Goal: Transaction & Acquisition: Book appointment/travel/reservation

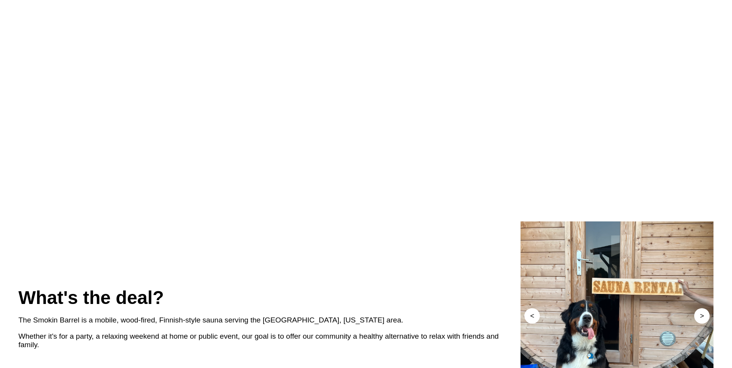
scroll to position [347, 0]
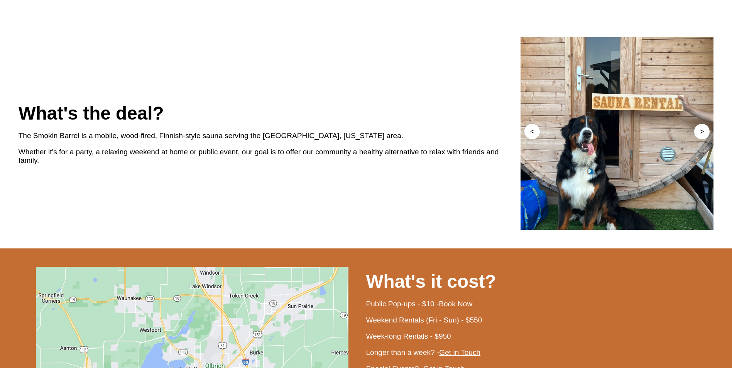
click at [277, 144] on div "The Smokin Barrel is a mobile, wood-fired, Finnish-style sauna serving the [GEO…" at bounding box center [270, 136] width 503 height 16
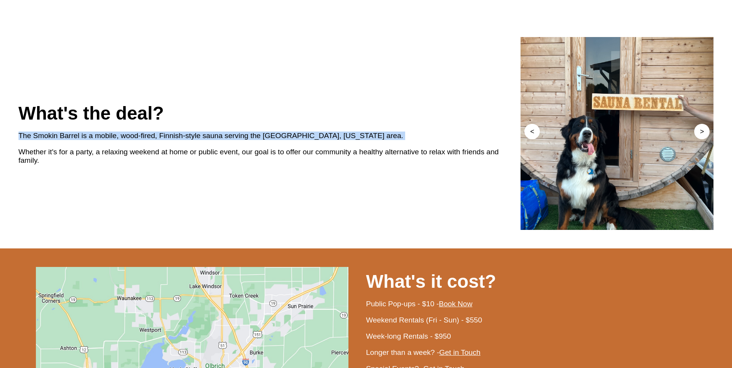
click at [277, 144] on div "The Smokin Barrel is a mobile, wood-fired, Finnish-style sauna serving the [GEO…" at bounding box center [270, 136] width 503 height 16
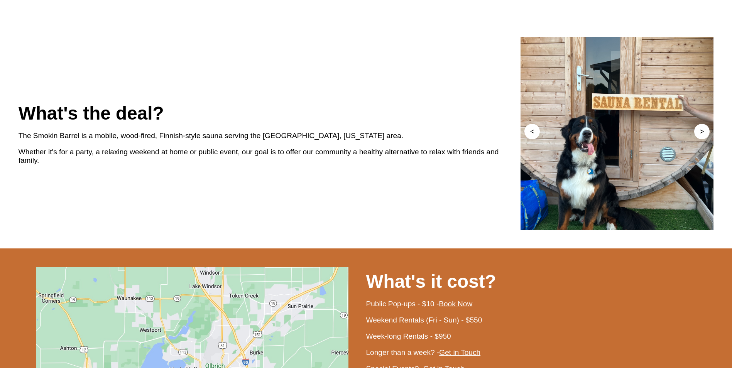
drag, startPoint x: 277, startPoint y: 181, endPoint x: 283, endPoint y: 195, distance: 15.2
click at [283, 169] on div "Whether it's for a party, a relaxing weekend at home or public event, our goal …" at bounding box center [270, 156] width 503 height 25
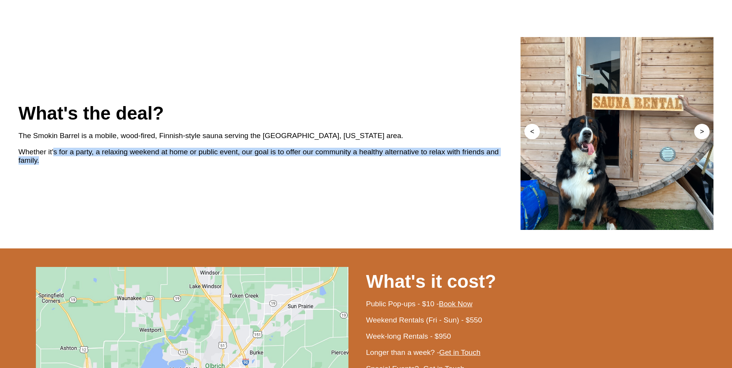
click at [283, 169] on div "Whether it's for a party, a relaxing weekend at home or public event, our goal …" at bounding box center [270, 156] width 503 height 25
drag, startPoint x: 283, startPoint y: 195, endPoint x: 241, endPoint y: 191, distance: 42.3
click at [241, 169] on div "Whether it's for a party, a relaxing weekend at home or public event, our goal …" at bounding box center [270, 156] width 503 height 25
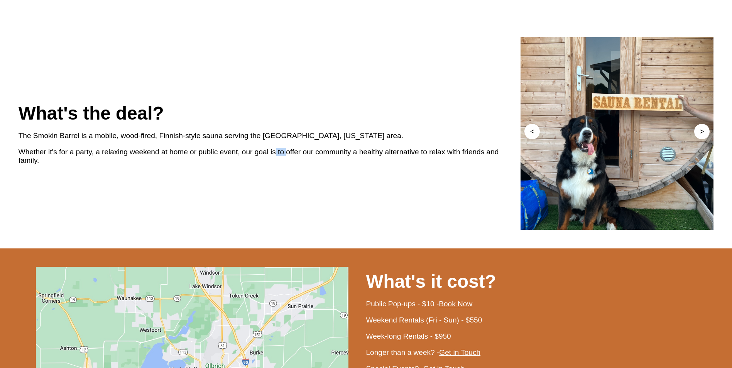
click at [241, 169] on div "Whether it's for a party, a relaxing weekend at home or public event, our goal …" at bounding box center [270, 156] width 503 height 25
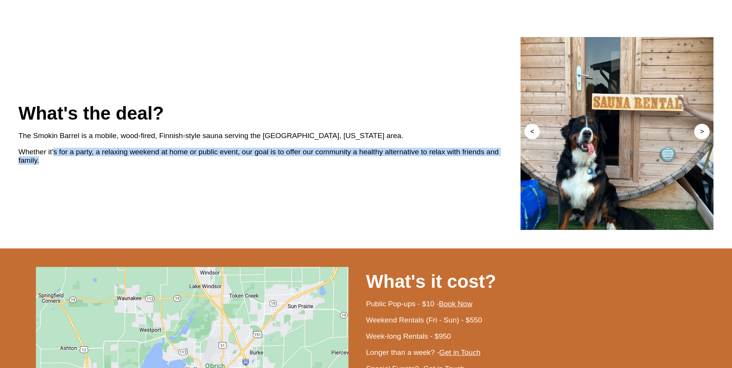
click at [241, 169] on div "Whether it's for a party, a relaxing weekend at home or public event, our goal …" at bounding box center [270, 156] width 503 height 25
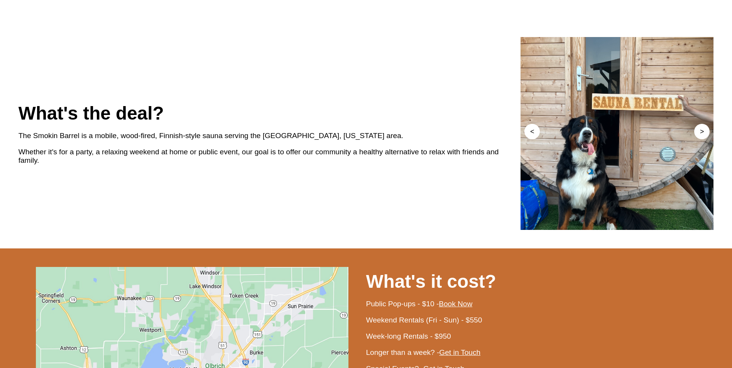
drag, startPoint x: 241, startPoint y: 191, endPoint x: 162, endPoint y: 171, distance: 81.8
click at [162, 128] on div "What's the deal?" at bounding box center [270, 113] width 503 height 29
click at [165, 144] on div "The Smokin Barrel is a mobile, wood-fired, Finnish-style sauna serving the [GEO…" at bounding box center [270, 136] width 503 height 16
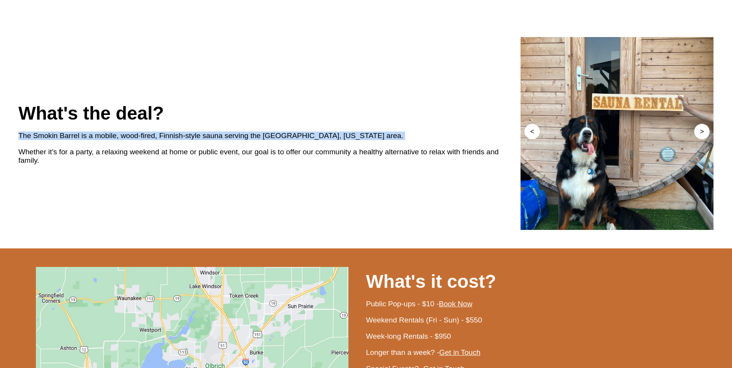
click at [165, 144] on div "The Smokin Barrel is a mobile, wood-fired, Finnish-style sauna serving the [GEO…" at bounding box center [270, 136] width 503 height 16
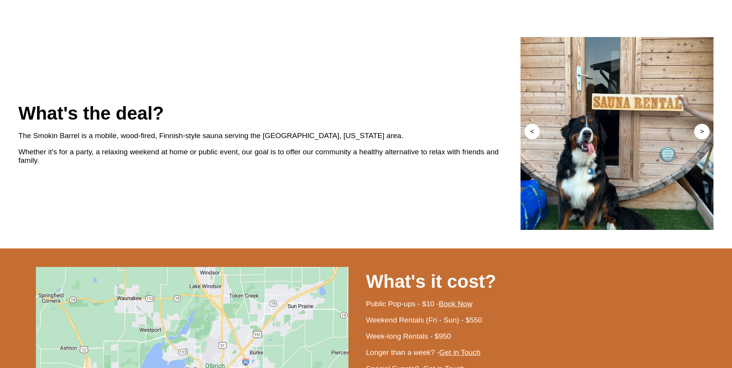
drag, startPoint x: 165, startPoint y: 178, endPoint x: 240, endPoint y: 196, distance: 77.1
click at [240, 169] on div "Whether it's for a party, a relaxing weekend at home or public event, our goal …" at bounding box center [270, 156] width 503 height 25
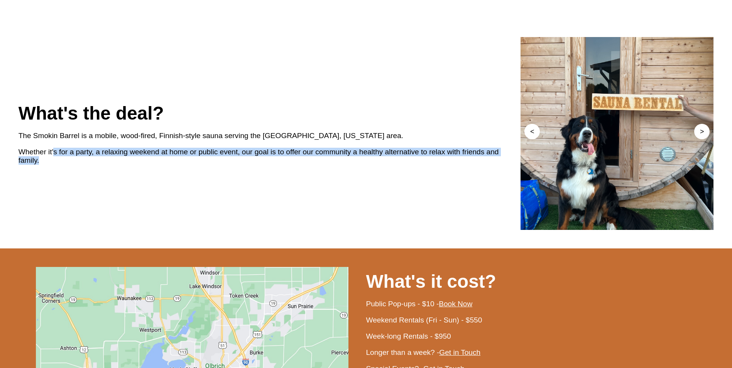
click at [241, 169] on div "Whether it's for a party, a relaxing weekend at home or public event, our goal …" at bounding box center [270, 156] width 503 height 25
drag, startPoint x: 241, startPoint y: 196, endPoint x: 300, endPoint y: 196, distance: 59.1
click at [300, 169] on div "Whether it's for a party, a relaxing weekend at home or public event, our goal …" at bounding box center [270, 156] width 503 height 25
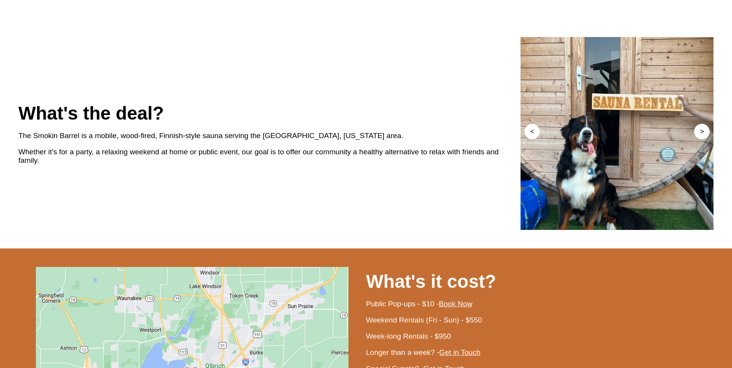
click at [288, 169] on div "Whether it's for a party, a relaxing weekend at home or public event, our goal …" at bounding box center [270, 156] width 503 height 25
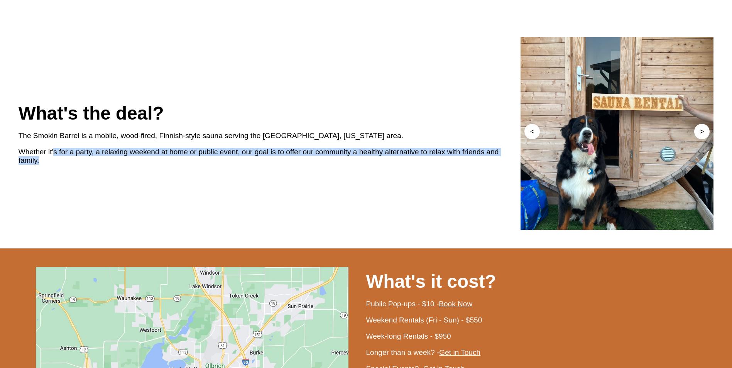
click at [288, 169] on div "Whether it's for a party, a relaxing weekend at home or public event, our goal …" at bounding box center [270, 156] width 503 height 25
drag, startPoint x: 288, startPoint y: 192, endPoint x: 271, endPoint y: 195, distance: 17.1
click at [271, 169] on div "Whether it's for a party, a relaxing weekend at home or public event, our goal …" at bounding box center [270, 156] width 503 height 25
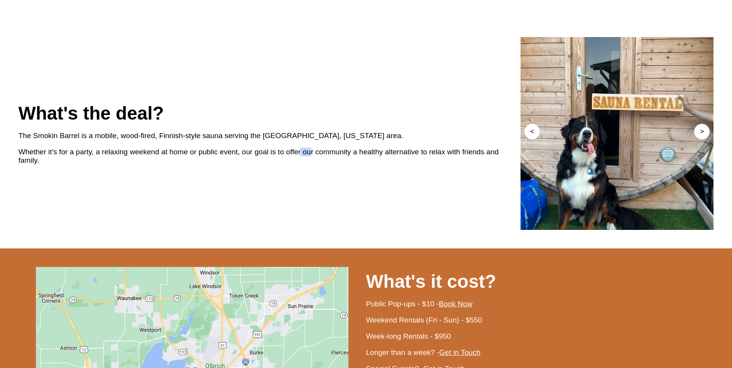
click at [271, 169] on div "Whether it's for a party, a relaxing weekend at home or public event, our goal …" at bounding box center [270, 156] width 503 height 25
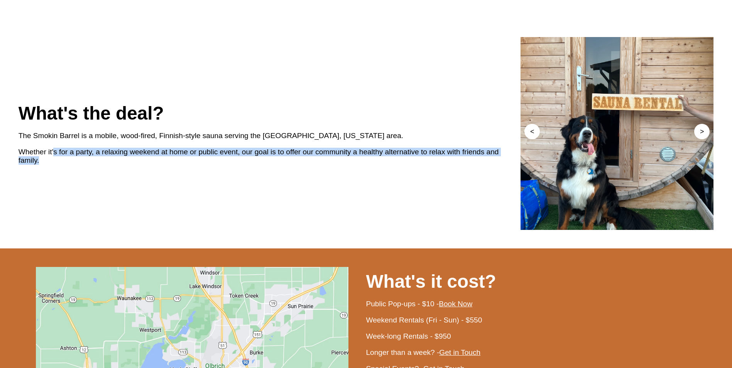
click at [271, 169] on div "Whether it's for a party, a relaxing weekend at home or public event, our goal …" at bounding box center [270, 156] width 503 height 25
drag, startPoint x: 271, startPoint y: 195, endPoint x: 236, endPoint y: 195, distance: 35.1
click at [236, 169] on div "Whether it's for a party, a relaxing weekend at home or public event, our goal …" at bounding box center [270, 156] width 503 height 25
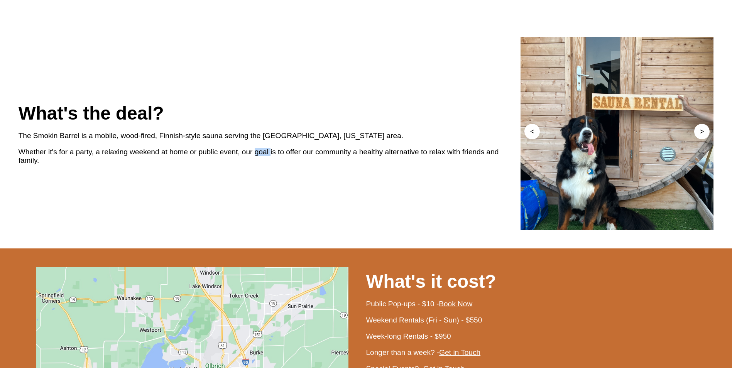
click at [236, 169] on div "Whether it's for a party, a relaxing weekend at home or public event, our goal …" at bounding box center [270, 156] width 503 height 25
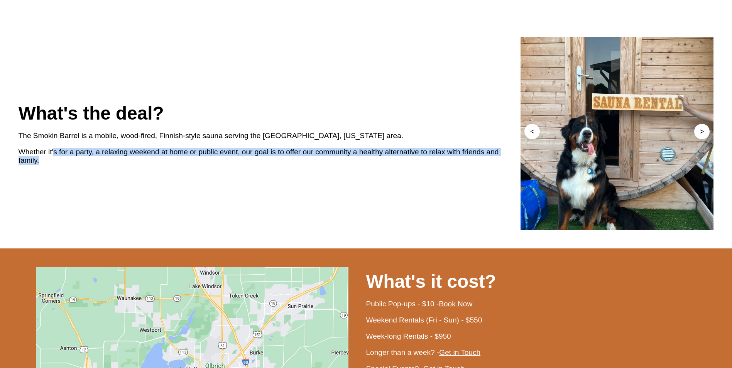
click at [240, 169] on div "Whether it's for a party, a relaxing weekend at home or public event, our goal …" at bounding box center [270, 156] width 503 height 25
drag, startPoint x: 240, startPoint y: 195, endPoint x: 292, endPoint y: 195, distance: 52.1
click at [279, 169] on div "Whether it's for a party, a relaxing weekend at home or public event, our goal …" at bounding box center [270, 156] width 503 height 25
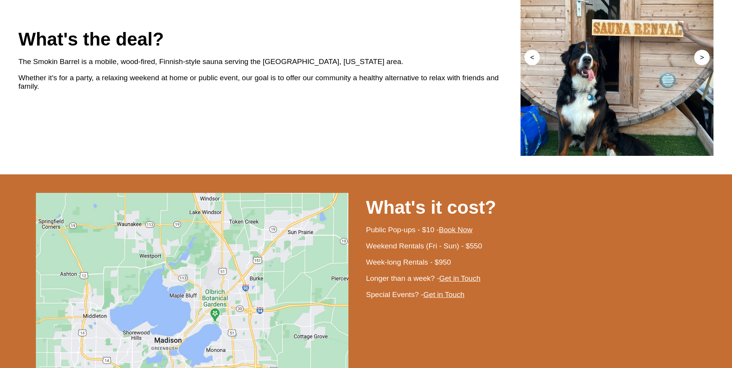
scroll to position [579, 0]
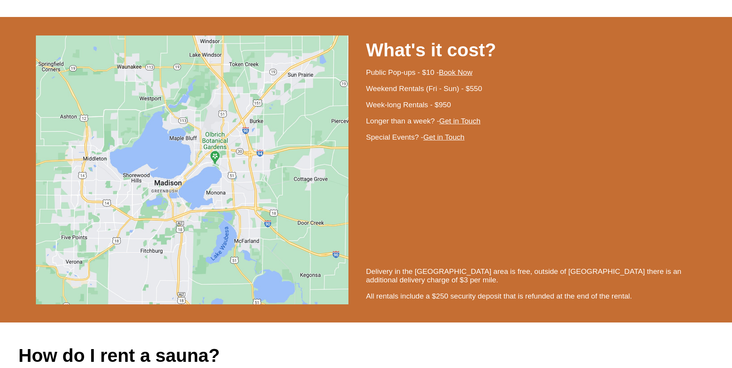
click at [407, 81] on div "Public Pop-ups - $10 - Book Now" at bounding box center [540, 72] width 348 height 16
drag, startPoint x: 407, startPoint y: 113, endPoint x: 405, endPoint y: 134, distance: 21.0
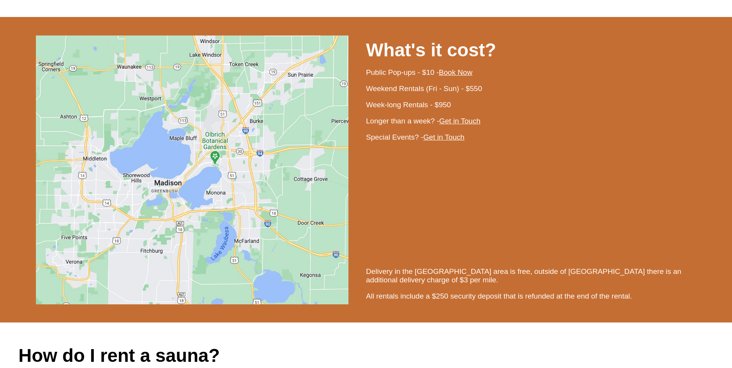
click at [405, 97] on div "Weekend Rentals (Fri - Sun) - $550" at bounding box center [540, 89] width 348 height 16
drag, startPoint x: 405, startPoint y: 134, endPoint x: 395, endPoint y: 136, distance: 9.8
click at [395, 97] on div "Weekend Rentals (Fri - Sun) - $550" at bounding box center [540, 89] width 348 height 16
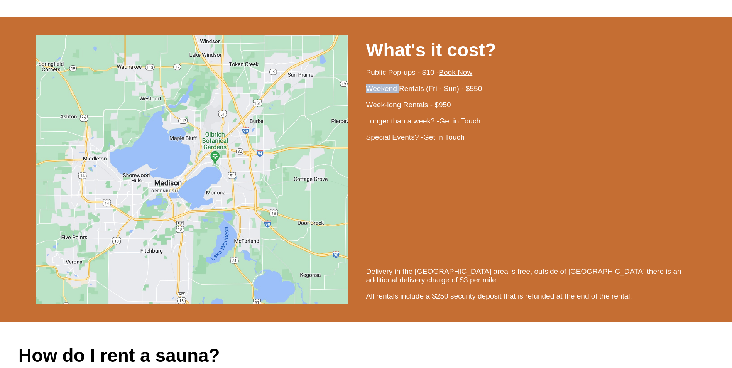
click at [395, 97] on div "Weekend Rentals (Fri - Sun) - $550" at bounding box center [540, 89] width 348 height 16
drag, startPoint x: 395, startPoint y: 136, endPoint x: 398, endPoint y: 155, distance: 18.8
click at [398, 113] on div "Week-long Rentals - $950" at bounding box center [540, 105] width 348 height 16
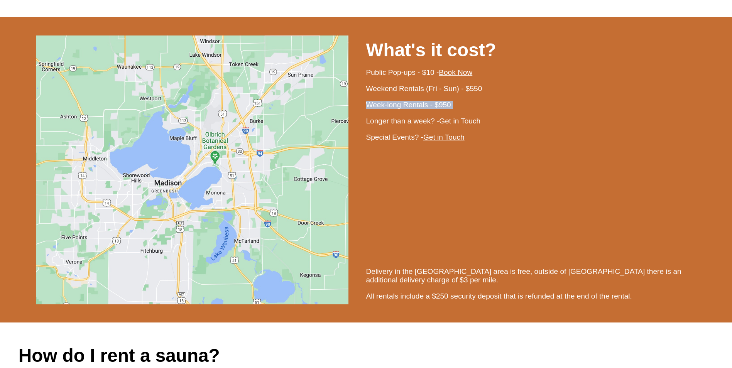
click at [398, 113] on div "Week-long Rentals - $950" at bounding box center [540, 105] width 348 height 16
click at [396, 113] on div "Week-long Rentals - $950" at bounding box center [540, 105] width 348 height 16
drag, startPoint x: 396, startPoint y: 154, endPoint x: 401, endPoint y: 165, distance: 11.9
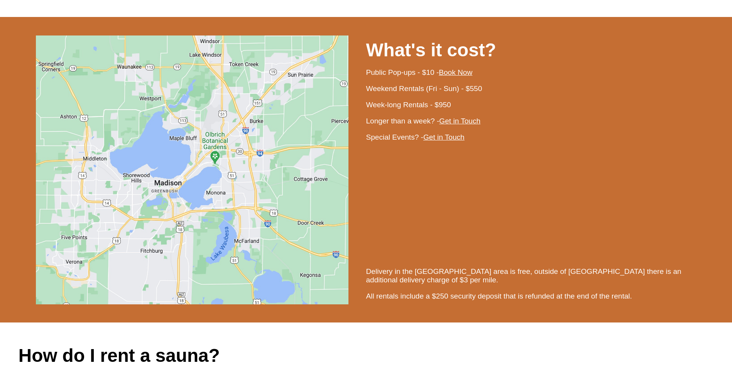
click at [401, 129] on div "Longer than a week? - Get in Touch" at bounding box center [540, 121] width 348 height 16
drag, startPoint x: 401, startPoint y: 165, endPoint x: 406, endPoint y: 166, distance: 5.5
click at [406, 129] on div "Longer than a week? - Get in Touch" at bounding box center [540, 121] width 348 height 16
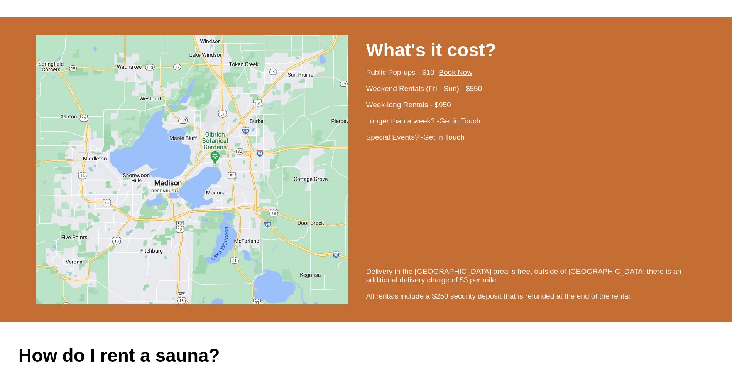
click at [400, 113] on div "Week-long Rentals - $950" at bounding box center [540, 105] width 348 height 16
drag, startPoint x: 400, startPoint y: 151, endPoint x: 402, endPoint y: 166, distance: 15.2
click at [402, 129] on div "Longer than a week? - Get in Touch" at bounding box center [540, 121] width 348 height 16
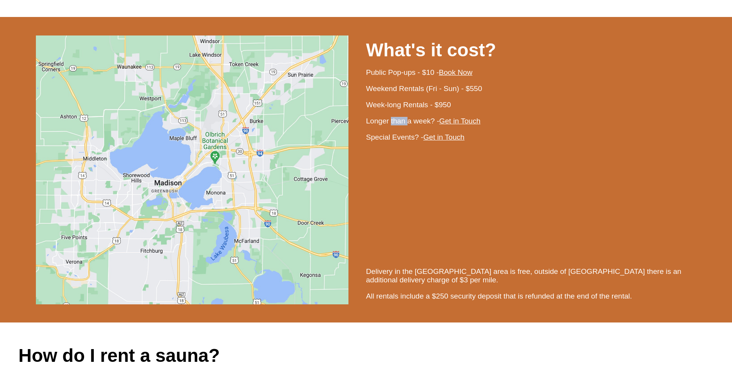
click at [402, 129] on div "Longer than a week? - Get in Touch" at bounding box center [540, 121] width 348 height 16
drag, startPoint x: 402, startPoint y: 166, endPoint x: 403, endPoint y: 180, distance: 14.7
click at [403, 146] on div "Special Events? - Get in Touch" at bounding box center [540, 137] width 348 height 16
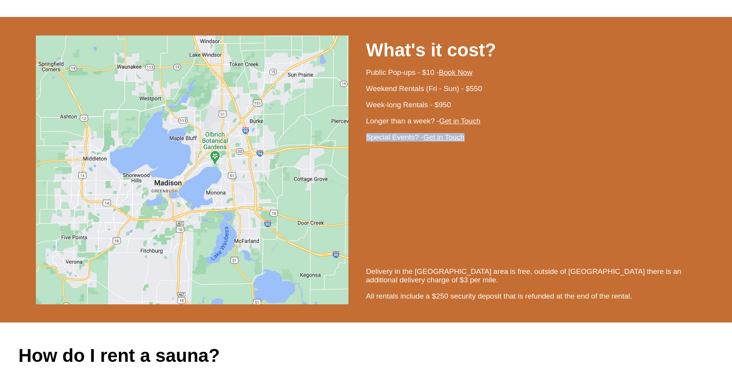
click at [403, 146] on div "Special Events? - Get in Touch" at bounding box center [540, 137] width 348 height 16
drag, startPoint x: 403, startPoint y: 180, endPoint x: 435, endPoint y: 212, distance: 45.6
click at [428, 212] on div at bounding box center [540, 205] width 348 height 118
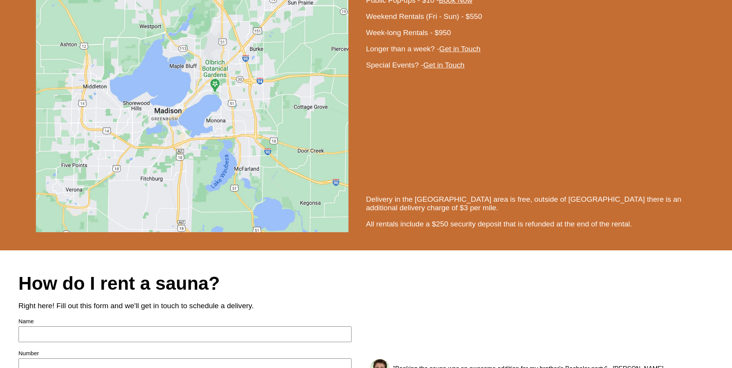
scroll to position [772, 0]
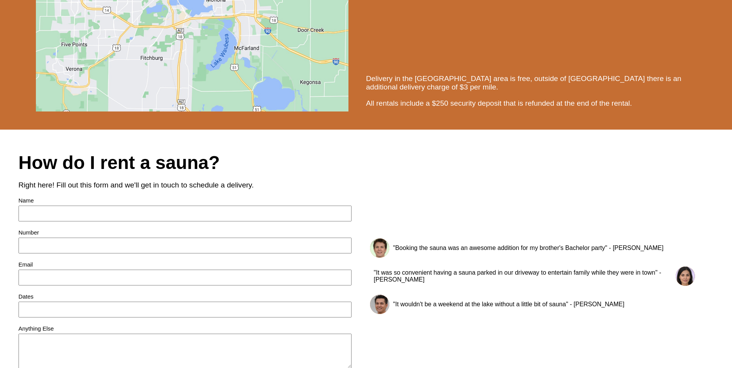
click at [457, 95] on div "Delivery in the [GEOGRAPHIC_DATA] area is free, outside of [GEOGRAPHIC_DATA] th…" at bounding box center [540, 83] width 348 height 25
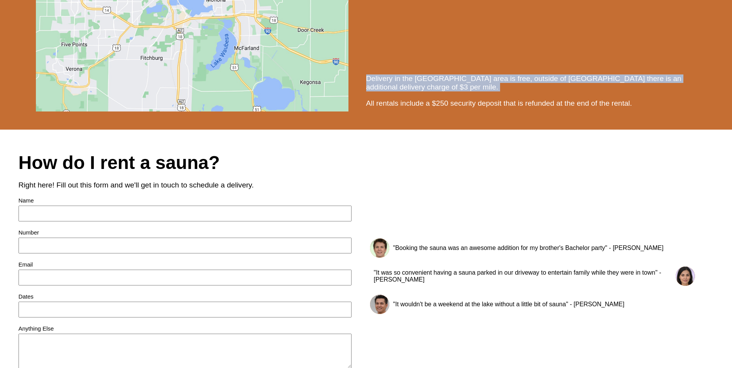
click at [457, 95] on div "Delivery in the [GEOGRAPHIC_DATA] area is free, outside of [GEOGRAPHIC_DATA] th…" at bounding box center [540, 83] width 348 height 25
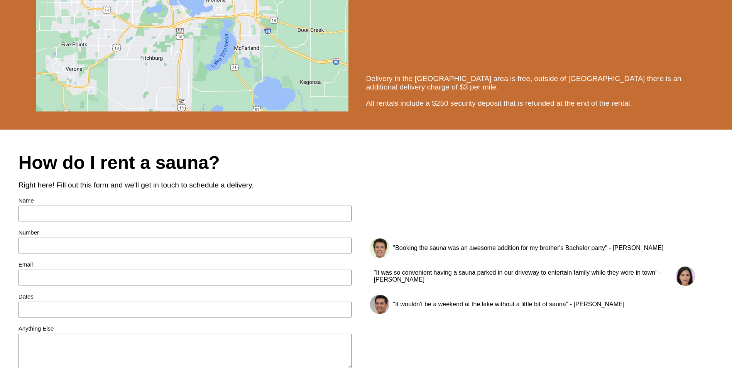
drag, startPoint x: 457, startPoint y: 123, endPoint x: 439, endPoint y: 151, distance: 32.9
click at [439, 112] on div "All rentals include a $250 security deposit that is refunded at the end of the …" at bounding box center [540, 103] width 348 height 16
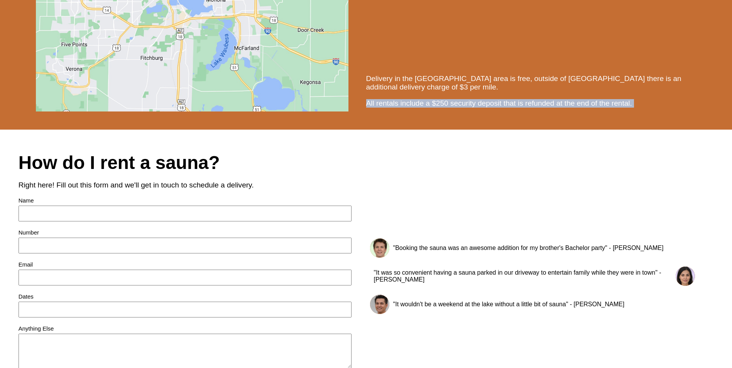
click at [439, 112] on div "All rentals include a $250 security deposit that is refunded at the end of the …" at bounding box center [540, 103] width 348 height 16
drag, startPoint x: 439, startPoint y: 151, endPoint x: 425, endPoint y: 150, distance: 13.9
click at [425, 112] on div "All rentals include a $250 security deposit that is refunded at the end of the …" at bounding box center [540, 103] width 348 height 16
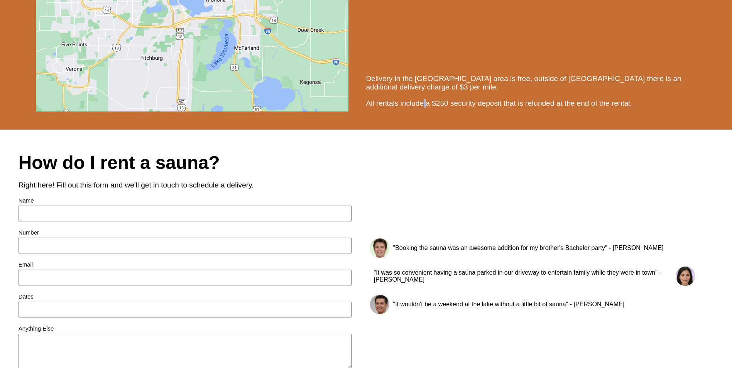
click at [425, 112] on div "All rentals include a $250 security deposit that is refunded at the end of the …" at bounding box center [540, 103] width 348 height 16
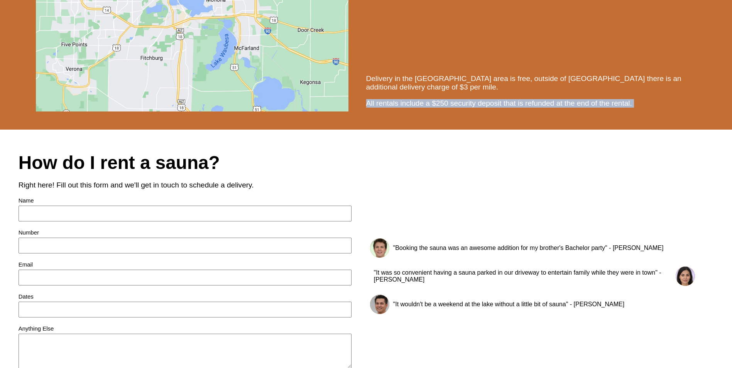
drag, startPoint x: 425, startPoint y: 150, endPoint x: 431, endPoint y: 150, distance: 6.2
click at [431, 112] on div "All rentals include a $250 security deposit that is refunded at the end of the …" at bounding box center [540, 103] width 348 height 16
drag, startPoint x: 431, startPoint y: 150, endPoint x: 516, endPoint y: 162, distance: 86.1
click at [468, 112] on div "All rentals include a $250 security deposit that is refunded at the end of the …" at bounding box center [540, 103] width 348 height 16
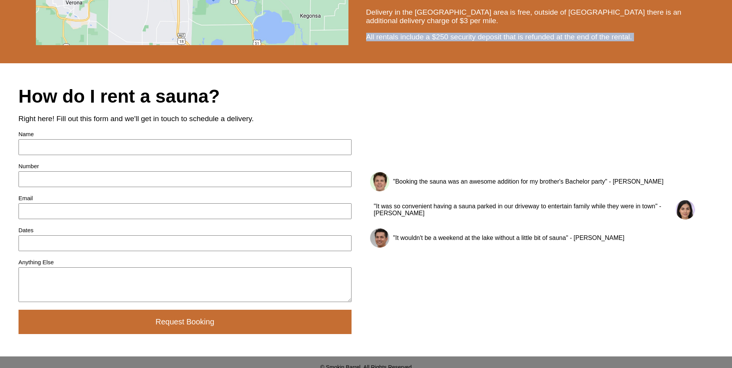
scroll to position [849, 0]
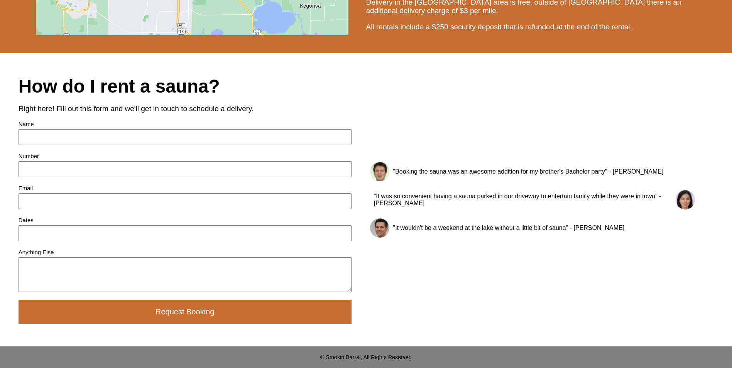
click at [524, 179] on div ""Booking the sauna was an awesome addition for my brother's Bachelor party" - […" at bounding box center [529, 171] width 278 height 15
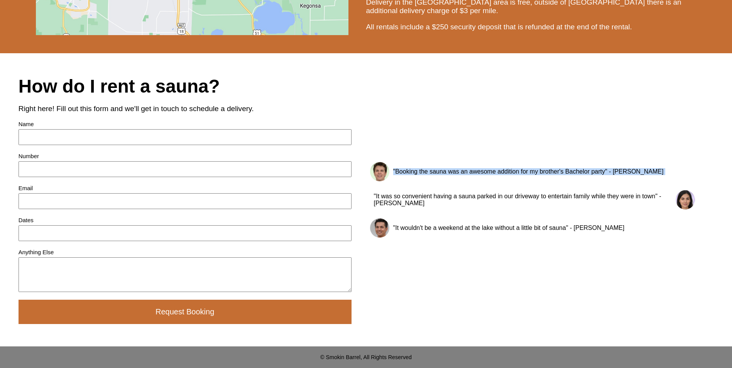
click at [523, 179] on div ""Booking the sauna was an awesome addition for my brother's Bachelor party" - […" at bounding box center [529, 171] width 278 height 15
drag, startPoint x: 523, startPoint y: 215, endPoint x: 500, endPoint y: 216, distance: 23.6
click at [500, 179] on div ""Booking the sauna was an awesome addition for my brother's Bachelor party" - […" at bounding box center [529, 171] width 278 height 15
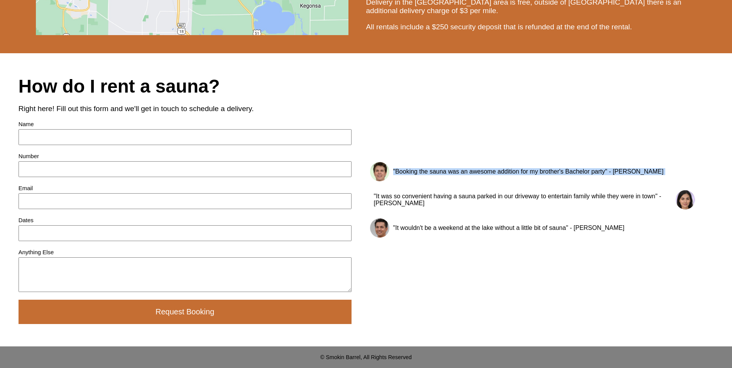
drag, startPoint x: 500, startPoint y: 216, endPoint x: 507, endPoint y: 216, distance: 7.3
click at [507, 179] on div ""Booking the sauna was an awesome addition for my brother's Bachelor party" - […" at bounding box center [529, 171] width 278 height 15
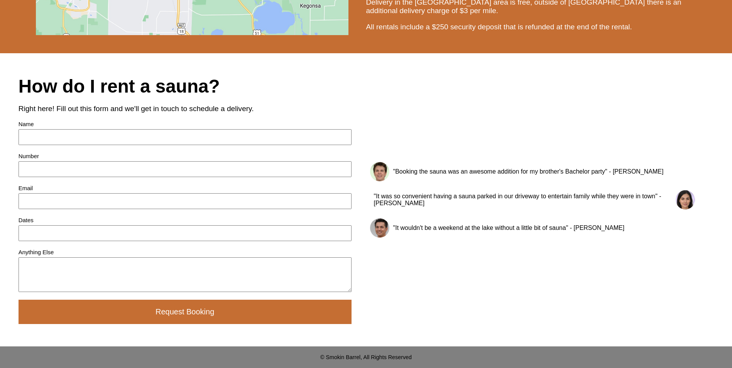
click at [500, 211] on div ""It was so convenient having a sauna parked in our driveway to entertain family…" at bounding box center [523, 200] width 306 height 22
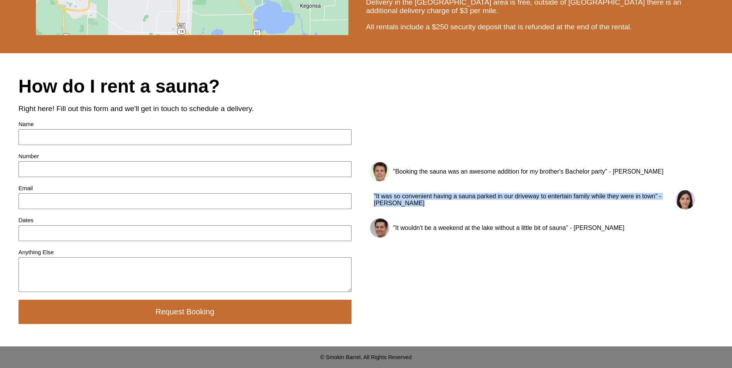
click at [500, 211] on div ""It was so convenient having a sauna parked in our driveway to entertain family…" at bounding box center [523, 200] width 306 height 22
drag, startPoint x: 500, startPoint y: 243, endPoint x: 466, endPoint y: 238, distance: 34.0
click at [466, 211] on div ""It was so convenient having a sauna parked in our driveway to entertain family…" at bounding box center [523, 200] width 306 height 22
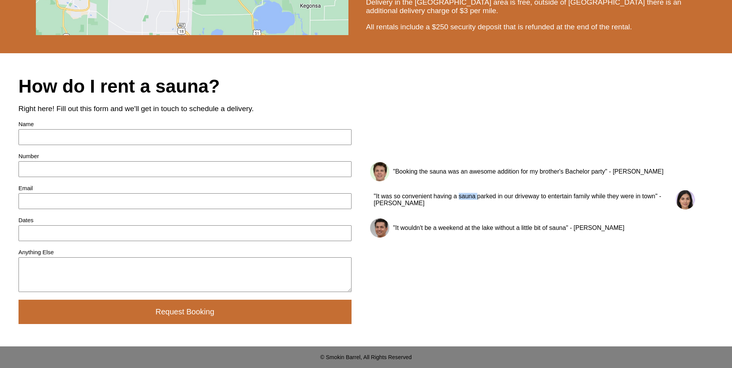
click at [466, 211] on div ""It was so convenient having a sauna parked in our driveway to entertain family…" at bounding box center [523, 200] width 306 height 22
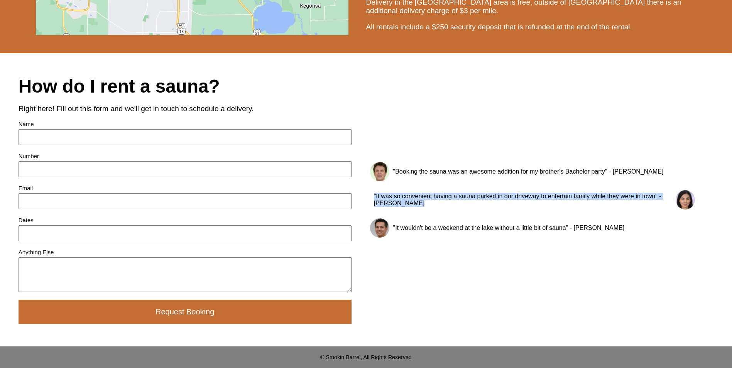
click at [466, 211] on div ""It was so convenient having a sauna parked in our driveway to entertain family…" at bounding box center [523, 200] width 306 height 22
drag, startPoint x: 466, startPoint y: 238, endPoint x: 481, endPoint y: 243, distance: 15.9
click at [481, 211] on div ""It was so convenient having a sauna parked in our driveway to entertain family…" at bounding box center [523, 200] width 306 height 22
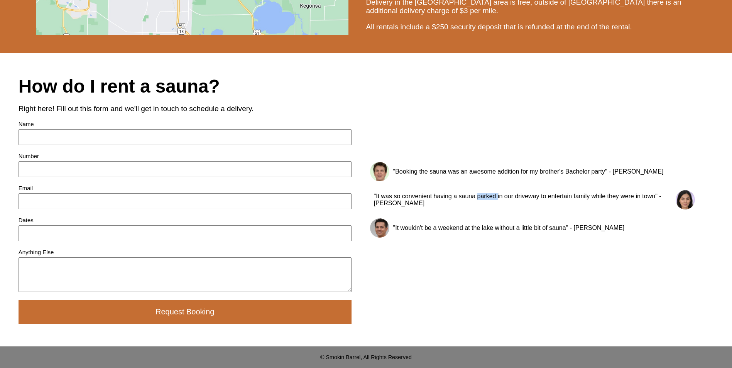
click at [481, 211] on div ""It was so convenient having a sauna parked in our driveway to entertain family…" at bounding box center [523, 200] width 306 height 22
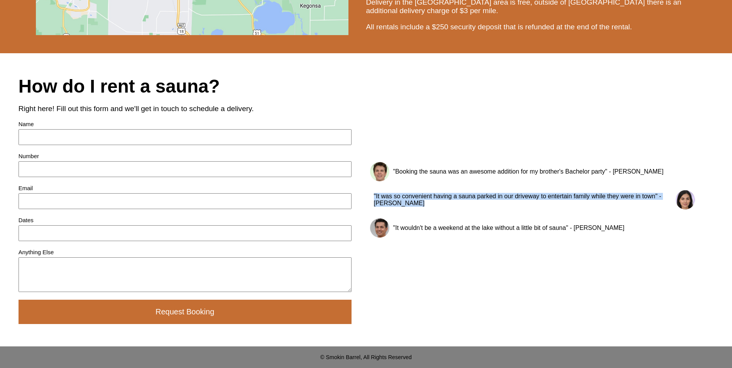
click at [481, 211] on div ""It was so convenient having a sauna parked in our driveway to entertain family…" at bounding box center [523, 200] width 306 height 22
drag, startPoint x: 481, startPoint y: 243, endPoint x: 468, endPoint y: 244, distance: 13.5
click at [468, 211] on div ""It was so convenient having a sauna parked in our driveway to entertain family…" at bounding box center [523, 200] width 306 height 22
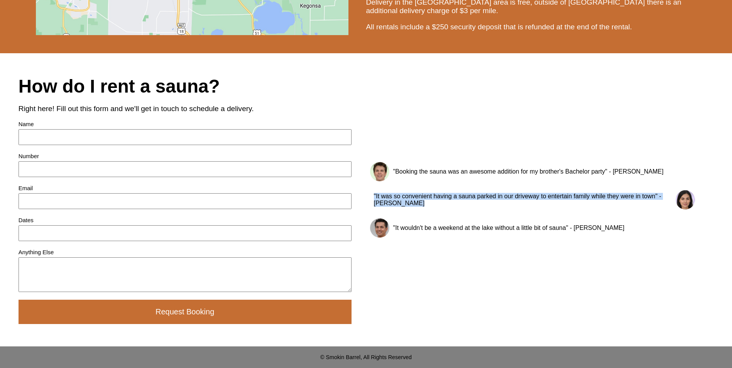
drag, startPoint x: 468, startPoint y: 244, endPoint x: 475, endPoint y: 242, distance: 7.1
click at [475, 211] on div ""It was so convenient having a sauna parked in our driveway to entertain family…" at bounding box center [523, 200] width 306 height 22
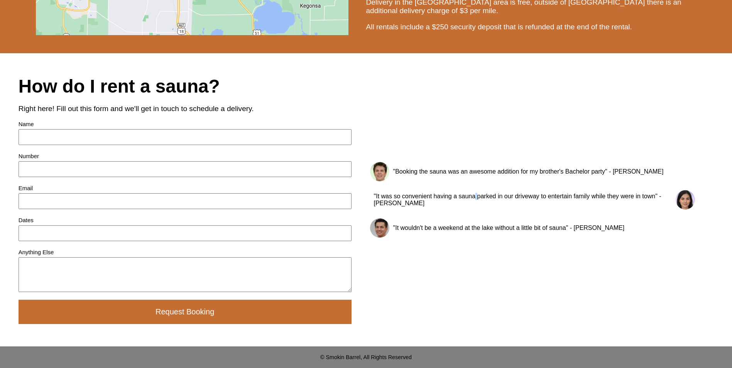
click at [475, 211] on div ""It was so convenient having a sauna parked in our driveway to entertain family…" at bounding box center [523, 200] width 306 height 22
click at [482, 235] on div ""It wouldn't be a weekend at the lake without a little bit of sauna" - [PERSON_…" at bounding box center [509, 228] width 239 height 15
drag, startPoint x: 482, startPoint y: 276, endPoint x: 470, endPoint y: 274, distance: 12.2
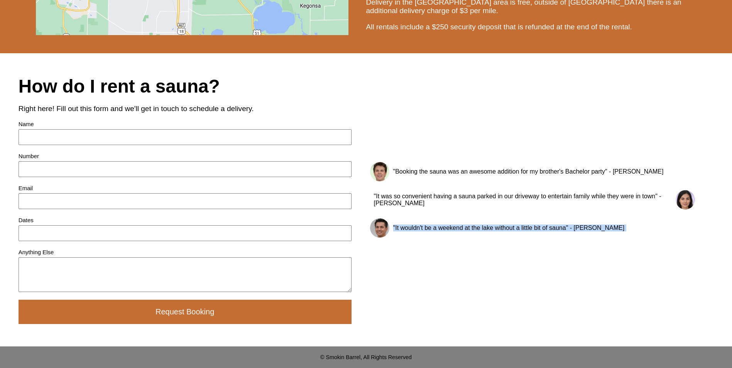
click at [470, 235] on div ""It wouldn't be a weekend at the lake without a little bit of sauna" - [PERSON_…" at bounding box center [509, 228] width 239 height 15
drag, startPoint x: 470, startPoint y: 274, endPoint x: 479, endPoint y: 273, distance: 8.9
click at [479, 235] on div ""It wouldn't be a weekend at the lake without a little bit of sauna" - [PERSON_…" at bounding box center [509, 228] width 239 height 15
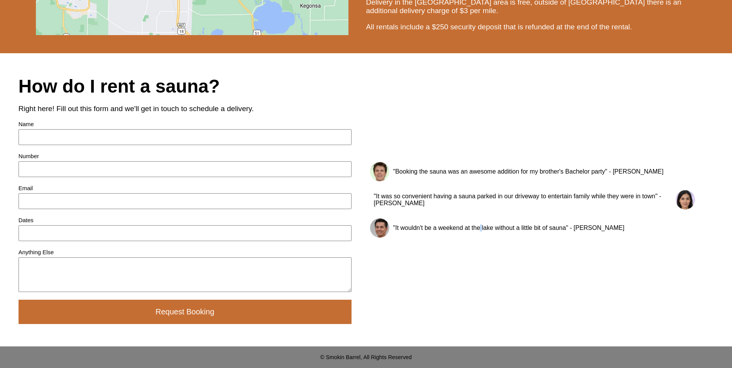
click at [479, 235] on div ""It wouldn't be a weekend at the lake without a little bit of sauna" - [PERSON_…" at bounding box center [509, 228] width 239 height 15
drag, startPoint x: 479, startPoint y: 273, endPoint x: 454, endPoint y: 269, distance: 25.3
click at [454, 235] on div ""It wouldn't be a weekend at the lake without a little bit of sauna" - [PERSON_…" at bounding box center [509, 228] width 239 height 15
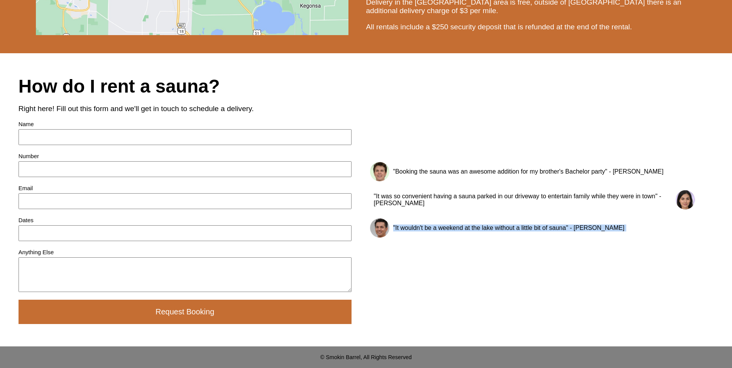
click at [454, 235] on div ""It wouldn't be a weekend at the lake without a little bit of sauna" - [PERSON_…" at bounding box center [509, 228] width 239 height 15
drag, startPoint x: 454, startPoint y: 269, endPoint x: 473, endPoint y: 269, distance: 18.5
click at [473, 235] on div ""It wouldn't be a weekend at the lake without a little bit of sauna" - [PERSON_…" at bounding box center [509, 228] width 239 height 15
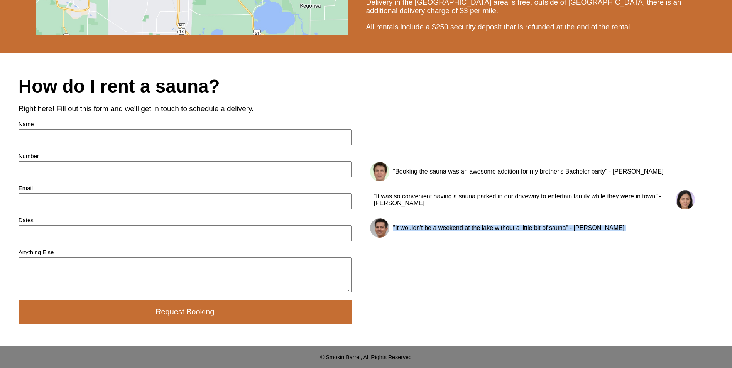
drag
click at [462, 235] on div ""It wouldn't be a weekend at the lake without a little bit of sauna" - [PERSON_…" at bounding box center [509, 228] width 239 height 15
click at [463, 235] on div ""It wouldn't be a weekend at the lake without a little bit of sauna" - [PERSON_…" at bounding box center [509, 228] width 239 height 15
click at [493, 235] on div ""It wouldn't be a weekend at the lake without a little bit of sauna" - [PERSON_…" at bounding box center [509, 228] width 239 height 15
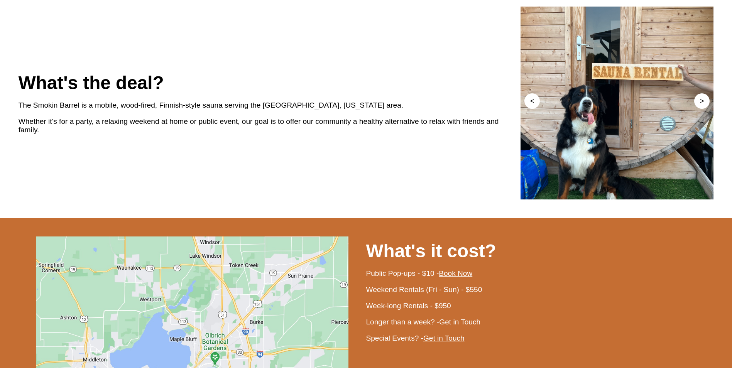
scroll to position [392, 0]
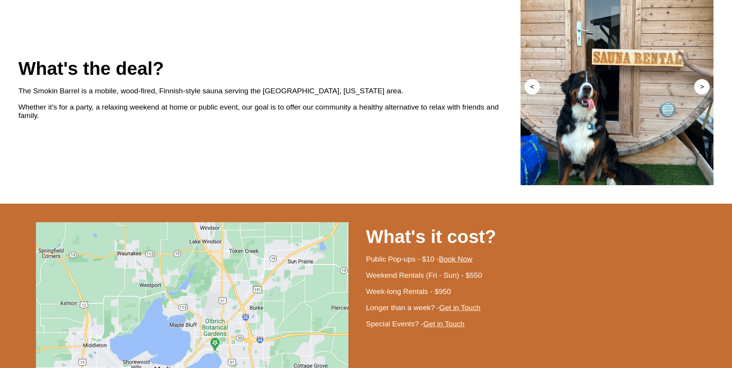
click at [231, 99] on div "The Smokin Barrel is a mobile, wood-fired, Finnish-style sauna serving the [GEO…" at bounding box center [270, 91] width 503 height 16
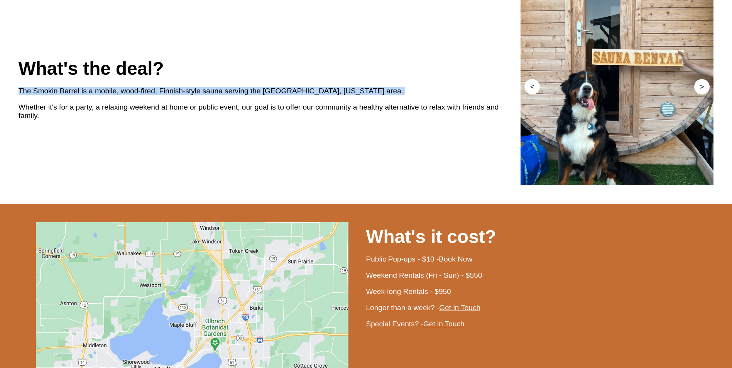
click at [231, 99] on div "The Smokin Barrel is a mobile, wood-fired, Finnish-style sauna serving the [GEO…" at bounding box center [270, 91] width 503 height 16
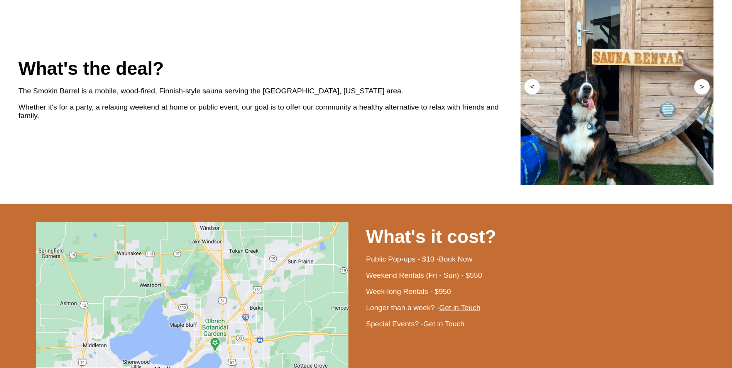
click at [270, 124] on div "Whether it's for a party, a relaxing weekend at home or public event, our goal …" at bounding box center [270, 111] width 503 height 25
click at [263, 124] on div "Whether it's for a party, a relaxing weekend at home or public event, our goal …" at bounding box center [270, 111] width 503 height 25
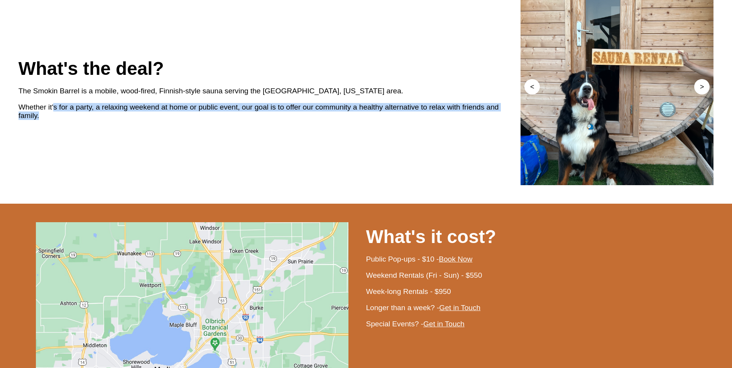
click at [271, 124] on div "Whether it's for a party, a relaxing weekend at home or public event, our goal …" at bounding box center [270, 111] width 503 height 25
click at [305, 124] on div "Whether it's for a party, a relaxing weekend at home or public event, our goal …" at bounding box center [270, 111] width 503 height 25
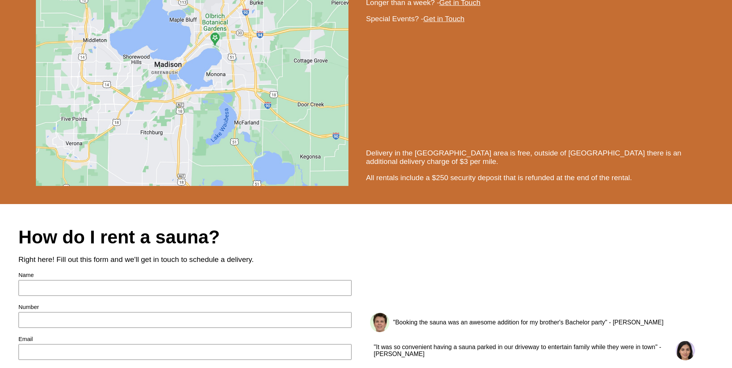
scroll to position [618, 0]
